Goal: Transaction & Acquisition: Purchase product/service

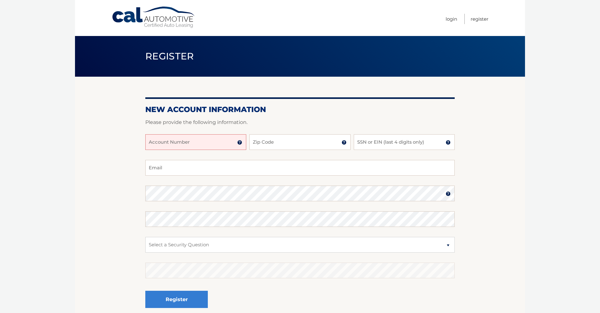
click at [201, 136] on input "Account Number" at bounding box center [195, 142] width 101 height 16
type input "44455992150"
type input "11572"
click at [374, 142] on input "SSN or EIN (last 4 digits only)" at bounding box center [404, 142] width 101 height 16
type input "3817"
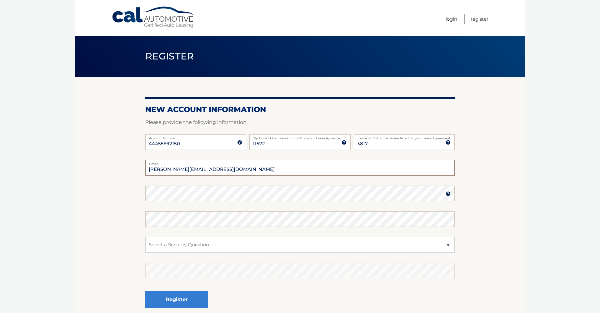
type input "boris@allinrealtygroup.com"
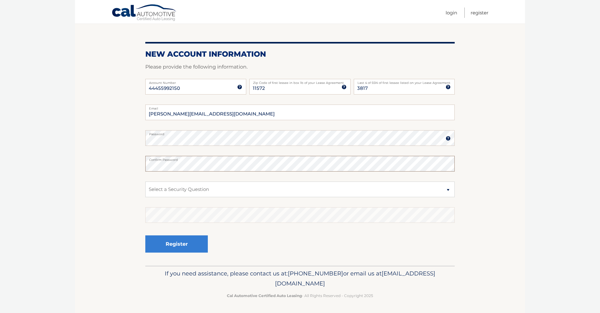
scroll to position [55, 0]
select select "1"
click at [181, 243] on button "Register" at bounding box center [176, 243] width 63 height 17
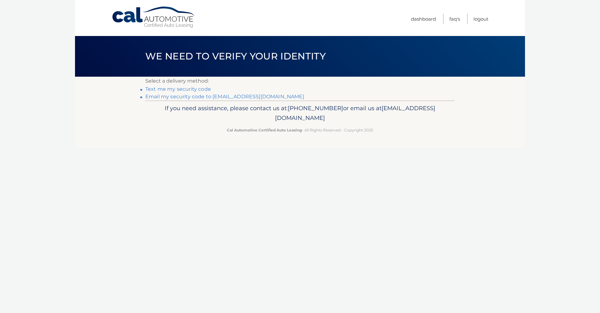
click at [190, 89] on link "Text me my security code" at bounding box center [178, 89] width 66 height 6
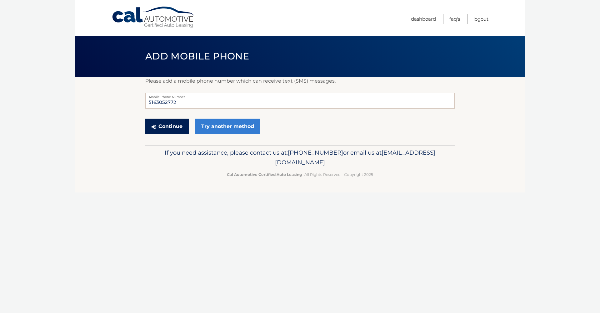
click at [174, 128] on button "Continue" at bounding box center [166, 126] width 43 height 16
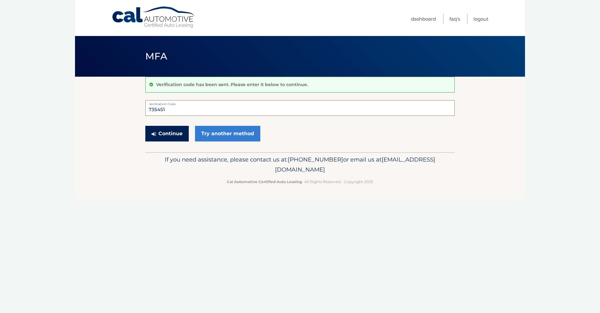
type input "735451"
click at [173, 133] on button "Continue" at bounding box center [166, 134] width 43 height 16
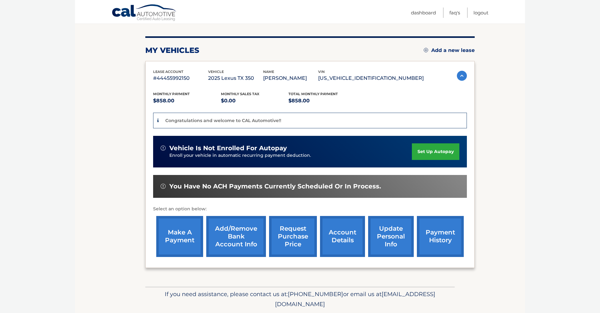
scroll to position [79, 0]
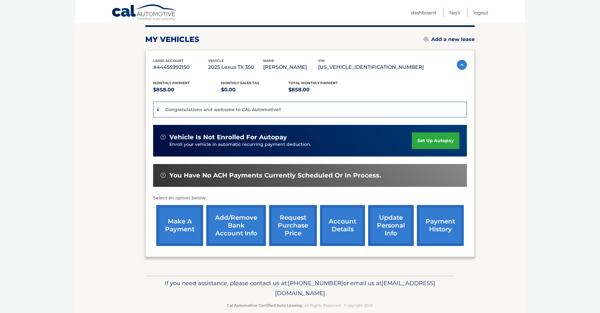
click at [169, 221] on link "make a payment" at bounding box center [179, 225] width 47 height 41
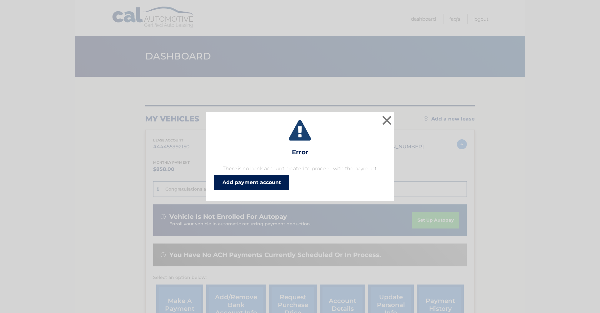
click at [257, 184] on link "Add payment account" at bounding box center [251, 182] width 75 height 15
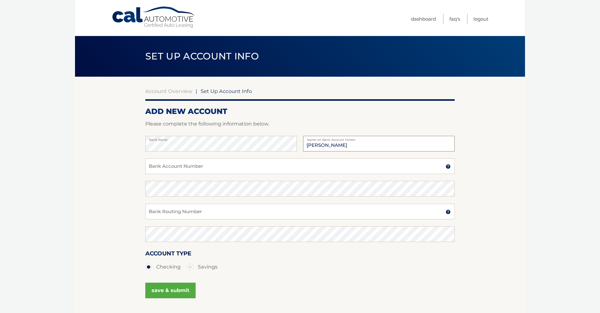
type input "Boris Streshinskiy"
click at [386, 163] on input "Bank Account Number" at bounding box center [299, 166] width 309 height 16
type input "310065906"
click at [257, 211] on input "Bank Routing Number" at bounding box center [299, 211] width 309 height 16
type input "021000021"
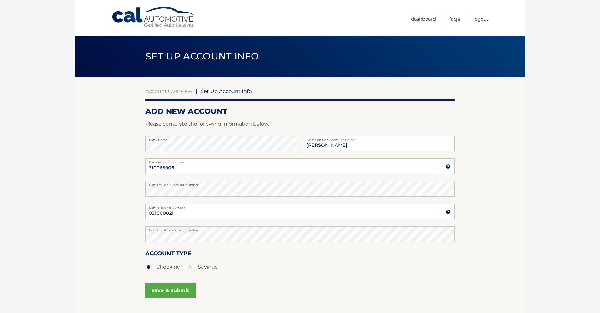
click at [160, 285] on button "save & submit" at bounding box center [170, 290] width 50 height 16
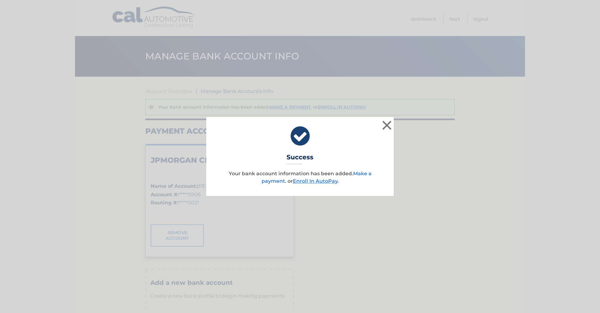
click at [362, 173] on link "Make a payment" at bounding box center [317, 176] width 110 height 13
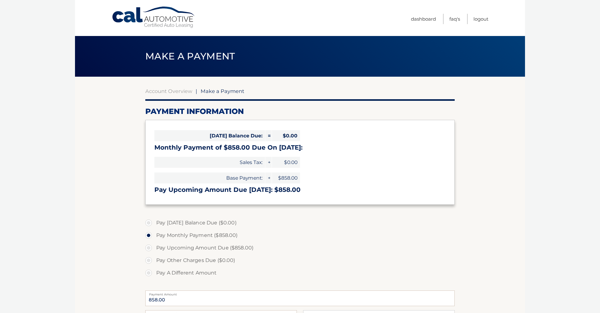
select select "Y2ZkNGUwMzgtNGRkZi00YmJhLWFlYzUtMTEyMDMwODU0OGNi"
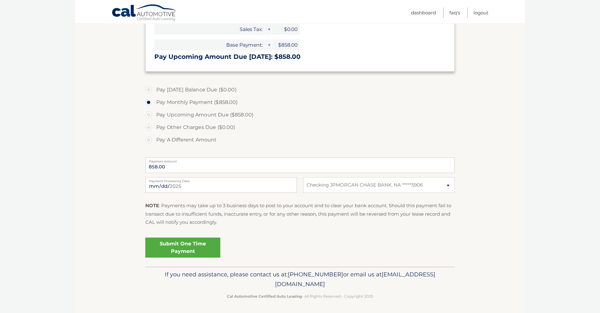
scroll to position [133, 0]
click at [178, 244] on link "Submit One Time Payment" at bounding box center [182, 248] width 75 height 20
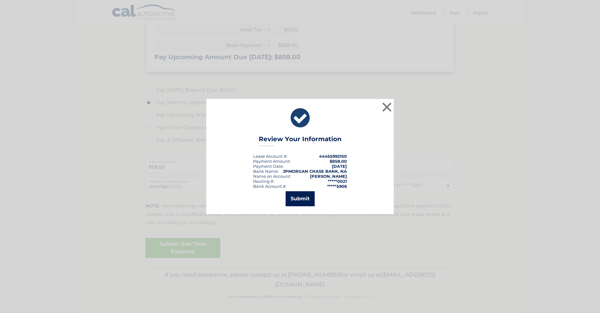
click at [306, 200] on button "Submit" at bounding box center [300, 198] width 29 height 15
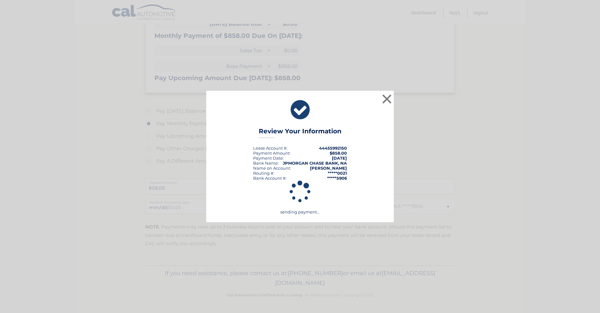
scroll to position [110, 0]
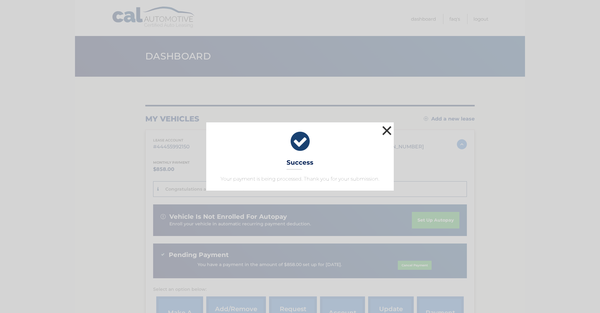
click at [386, 130] on button "×" at bounding box center [387, 130] width 13 height 13
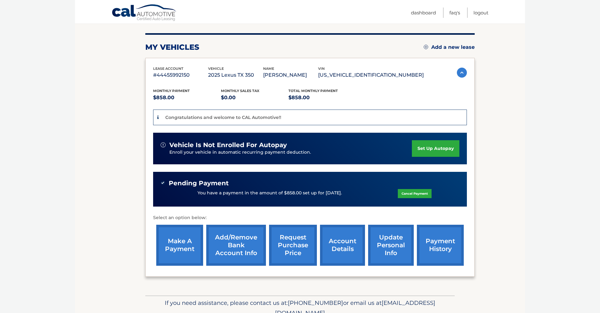
scroll to position [73, 0]
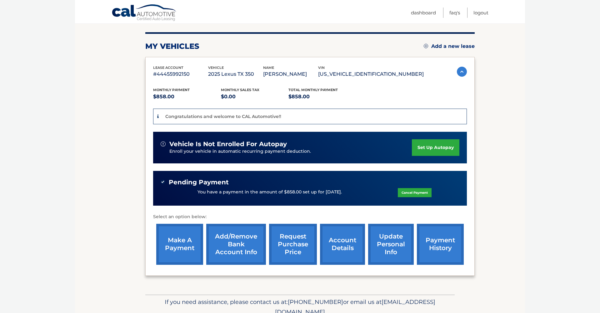
click at [182, 243] on link "make a payment" at bounding box center [179, 243] width 47 height 41
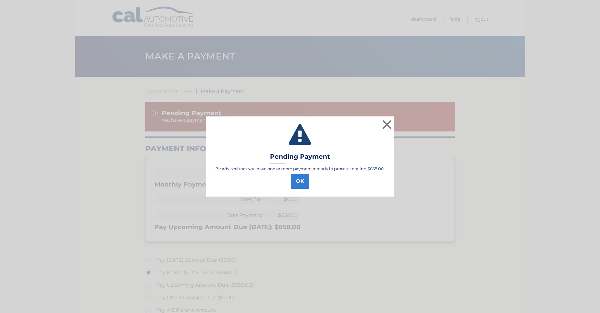
select select "Y2ZkNGUwMzgtNGRkZi00YmJhLWFlYzUtMTEyMDMwODU0OGNi"
click at [292, 182] on button "OK" at bounding box center [300, 180] width 18 height 15
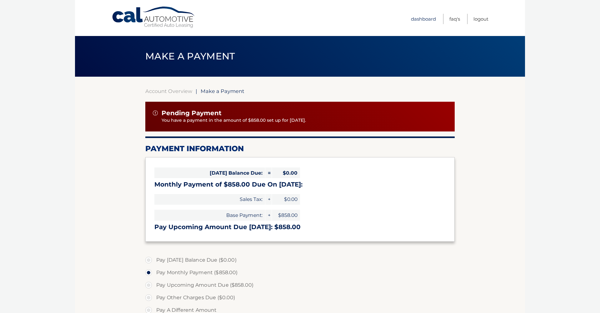
click at [422, 22] on link "Dashboard" at bounding box center [423, 19] width 25 height 10
